Goal: Task Accomplishment & Management: Use online tool/utility

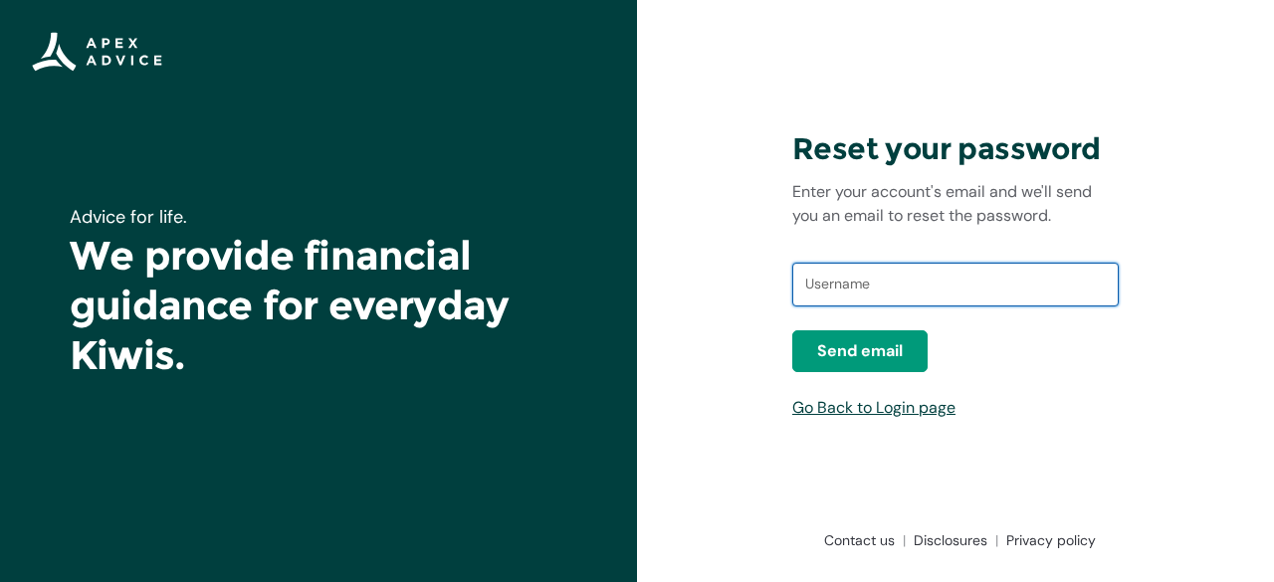
click at [897, 284] on input "text" at bounding box center [955, 285] width 326 height 44
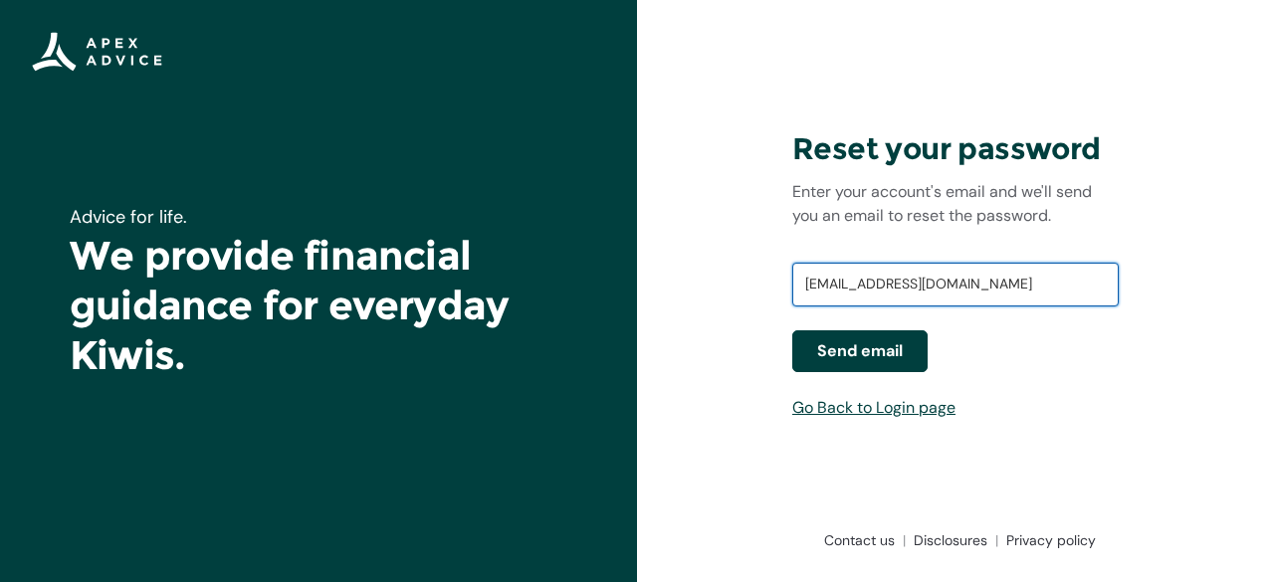
type input "wilsonletterbox@gmail.com"
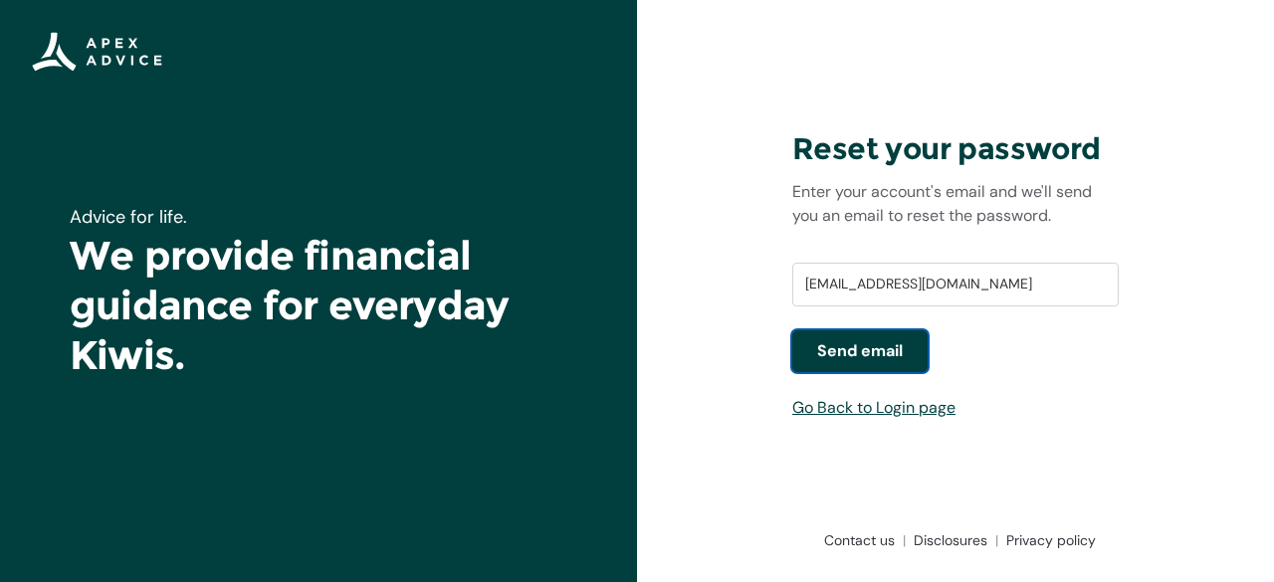
click at [856, 335] on button "Send email" at bounding box center [859, 351] width 135 height 42
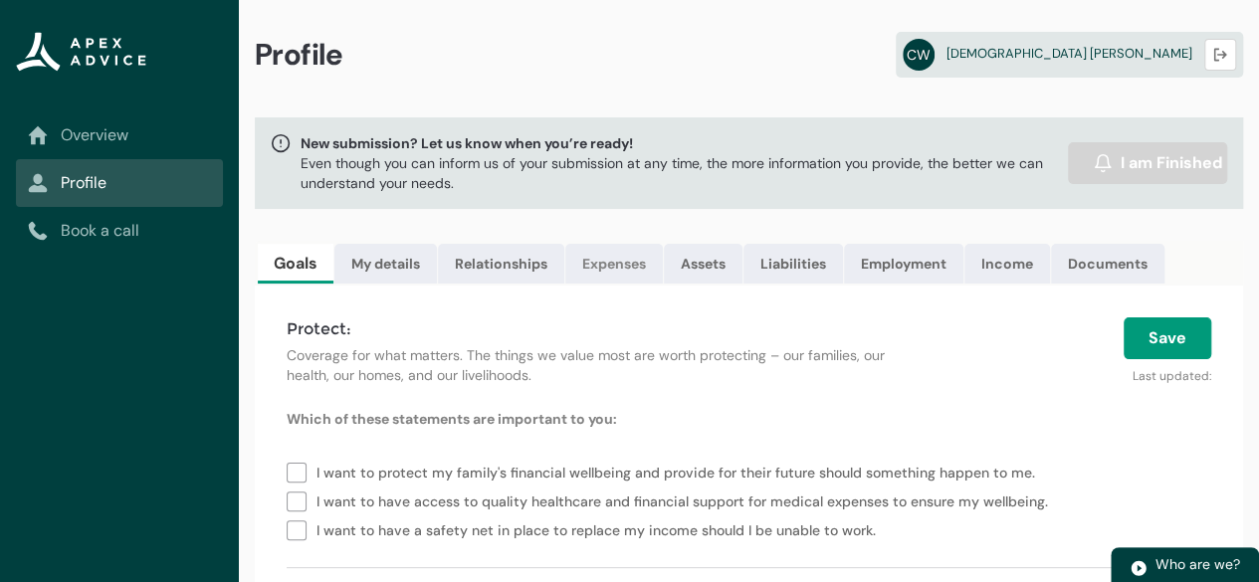
click at [613, 271] on link "Expenses" at bounding box center [614, 264] width 98 height 40
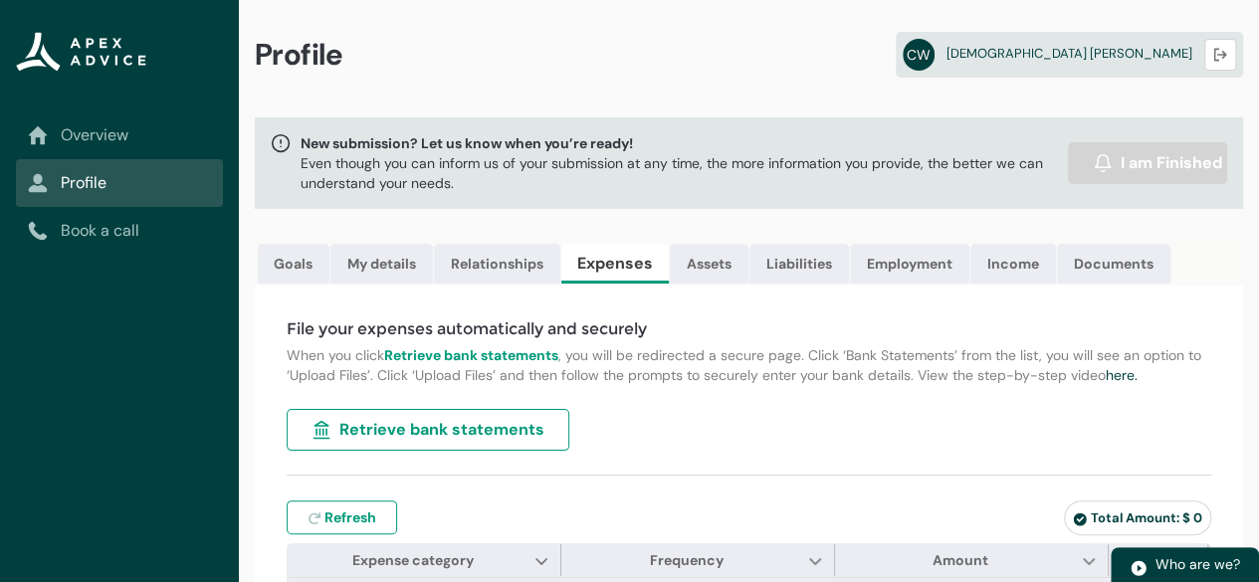
click at [456, 442] on span "Retrieve bank statements" at bounding box center [441, 430] width 205 height 24
